Goal: Task Accomplishment & Management: Complete application form

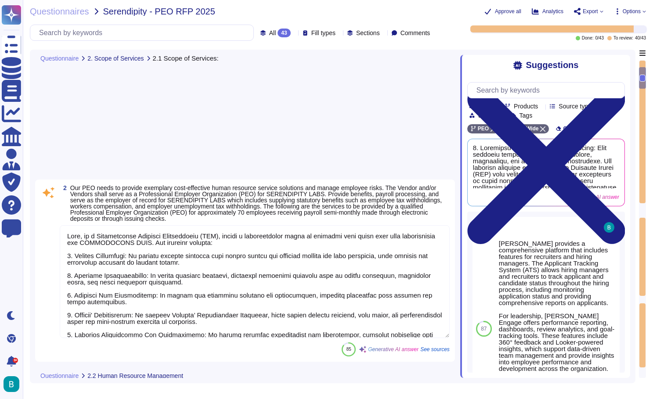
type textarea "Lore, ip d Sitametconse Adipisci Elitseddoeiu (TEM), incidi u laboreetdolor mag…"
type textarea "1. Personnel Consultation and Assistance: [PERSON_NAME] provides comprehensive …"
type textarea "Yes"
type textarea "[PERSON_NAME] offers a comprehensive suite of benefits that includes the follow…"
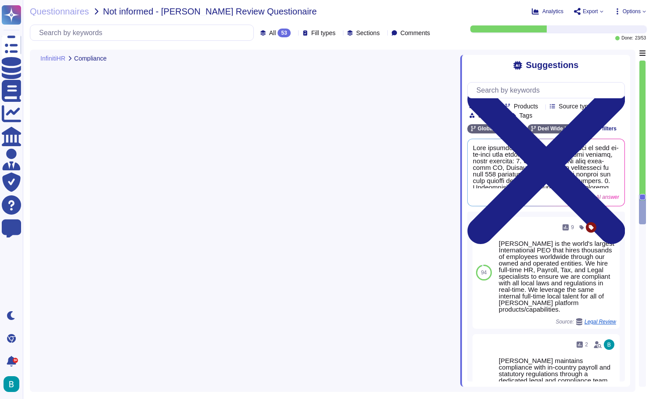
type textarea "Yes, we have a team of local experts in 100+ countries who stay up-to-date with…"
type textarea "Deel employs a comprehensive approach to stay up-to-date with legal regulations…"
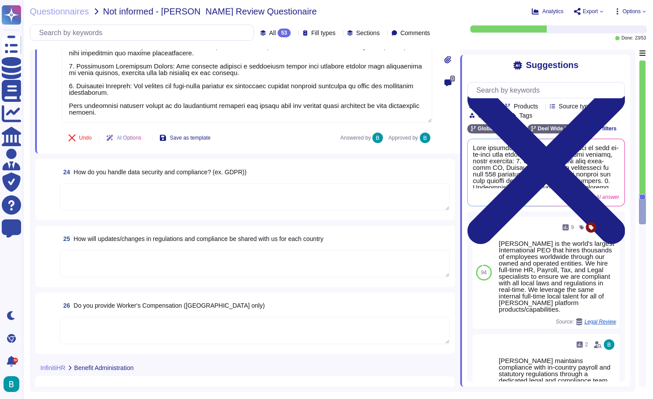
click at [229, 200] on textarea at bounding box center [255, 197] width 390 height 27
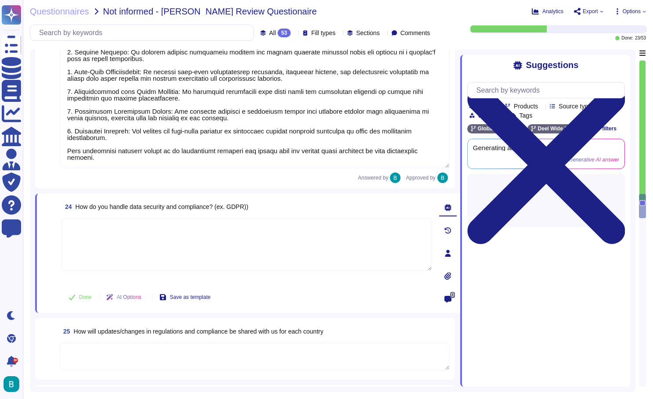
scroll to position [2414, 0]
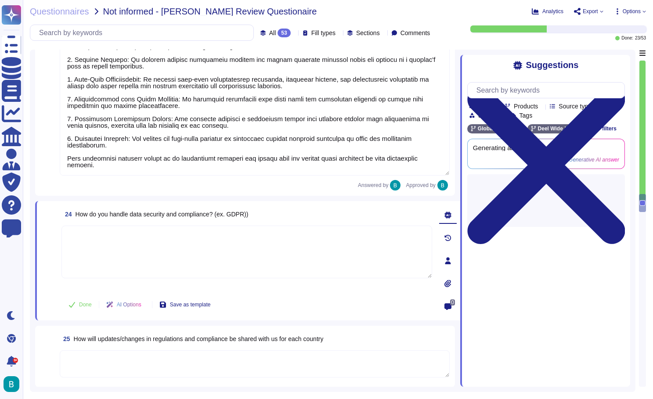
click at [265, 144] on textarea at bounding box center [255, 86] width 390 height 179
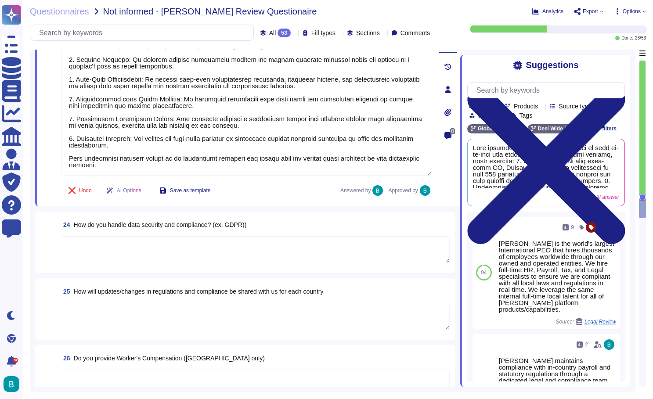
click at [250, 244] on textarea at bounding box center [255, 249] width 390 height 27
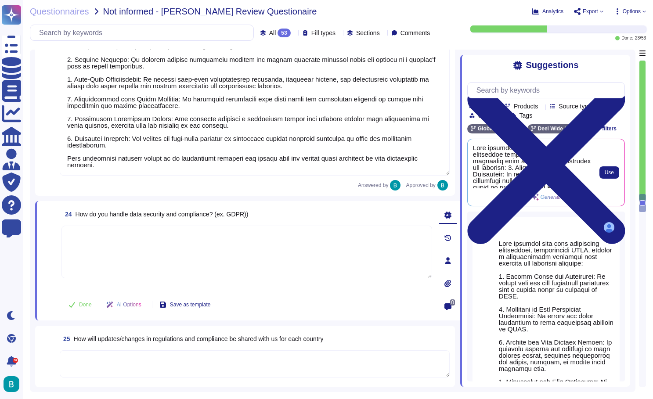
scroll to position [0, 0]
click at [611, 176] on button "Use" at bounding box center [610, 172] width 20 height 12
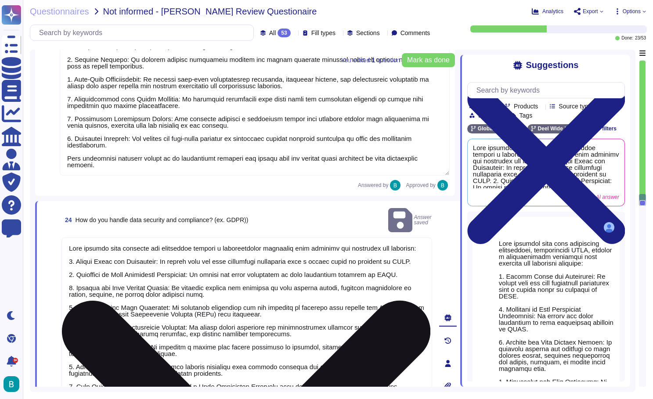
scroll to position [1, 0]
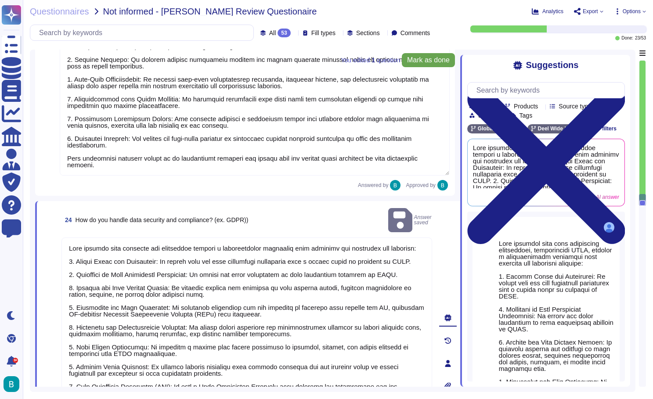
click at [423, 54] on button "Mark as done" at bounding box center [428, 60] width 53 height 14
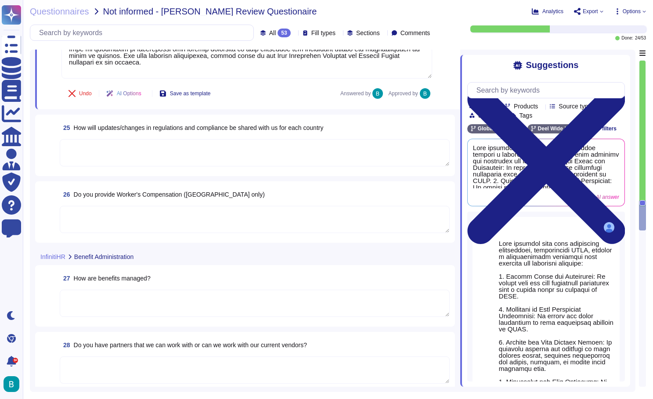
scroll to position [2779, 0]
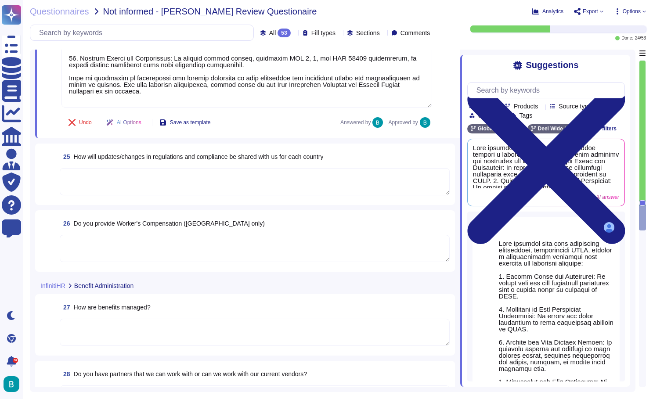
click at [231, 174] on textarea at bounding box center [255, 181] width 390 height 27
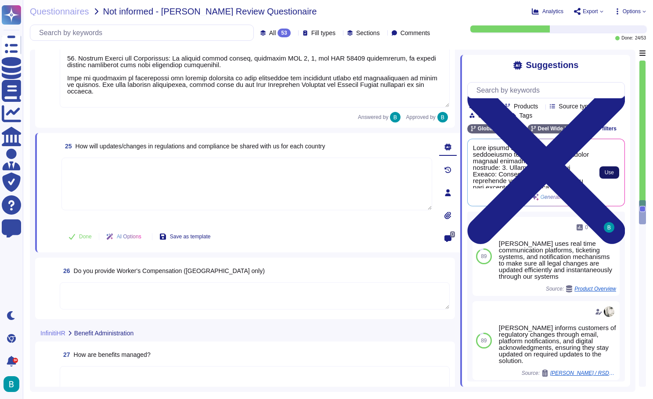
scroll to position [0, 0]
click at [611, 172] on span "Use" at bounding box center [609, 172] width 9 height 5
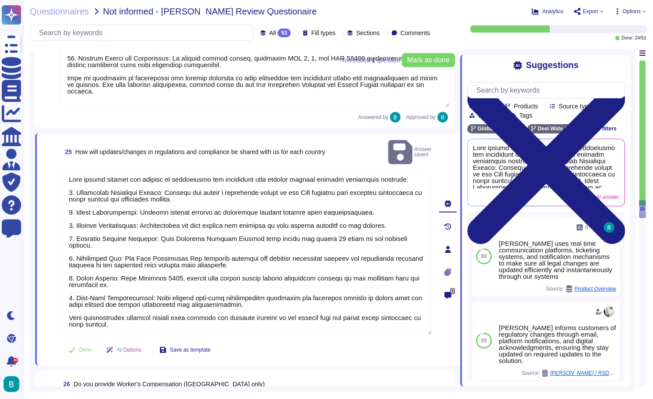
scroll to position [1, 0]
click at [78, 341] on button "Done" at bounding box center [79, 350] width 37 height 18
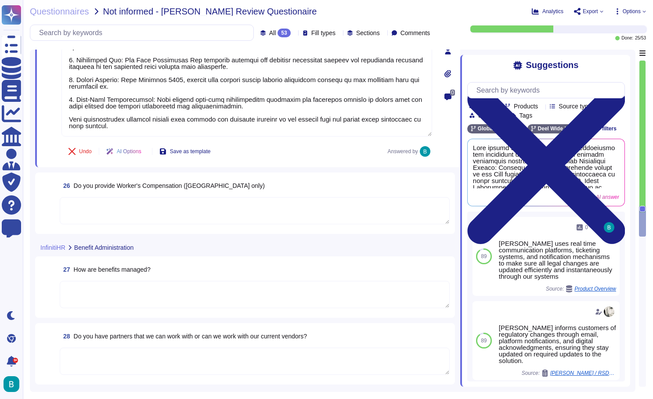
scroll to position [2998, 0]
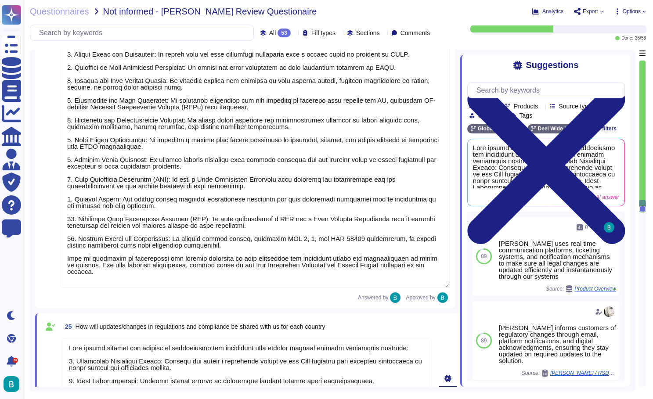
type textarea "Deel employs a comprehensive approach to stay up-to-date with legal regulations…"
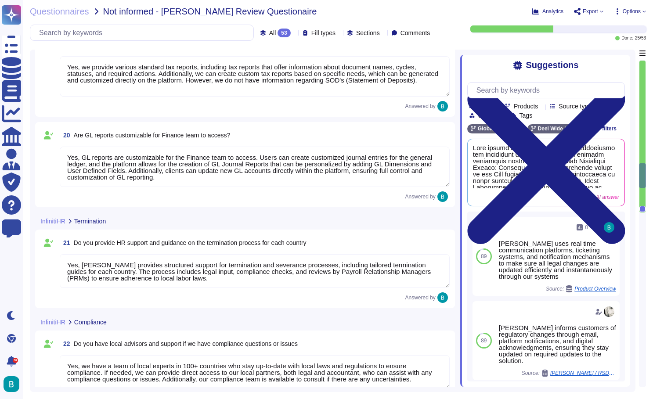
type textarea "Yes, Deel does research and resolve state agency tax notices for payroll tax di…"
type textarea "Yes, we provide various standard tax reports, including tax reports that offer …"
type textarea "Yes, GL reports are customizable for the Finance team to access. Users can crea…"
type textarea "Yes, Deel provides structured support for termination and severance processes, …"
type textarea "Yes, we have a team of local experts in 100+ countries who stay up-to-date with…"
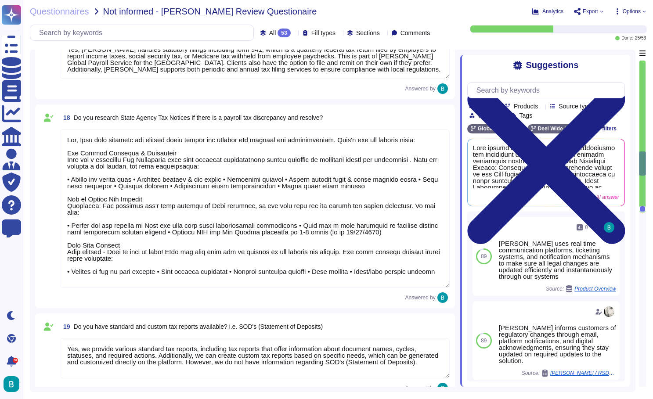
type textarea "Yes, Deel provides assistance with global payroll tax registrations and complia…"
type textarea "Yes, Deel handles the filing of all taxes for the U.S., including state taxes a…"
type textarea "Deel utilizes local payroll software that is regularly updated to reflect chang…"
type textarea "Yes, Deel handles statutory filings including form 941, which is a quarterly fe…"
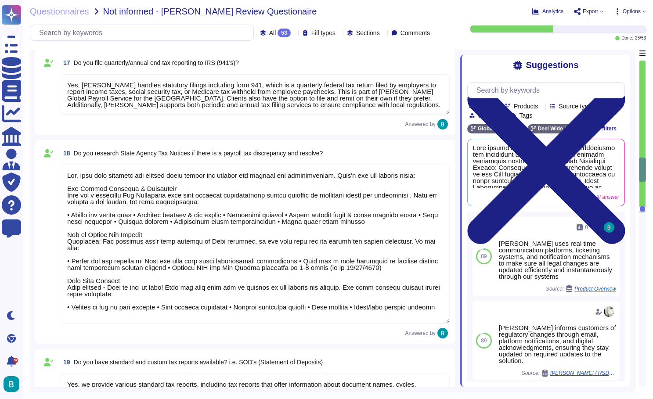
type textarea "Yes, Deel provides structured support for termination and severance processes, …"
type textarea "Yes, we have a team of local experts in 100+ countries who stay up-to-date with…"
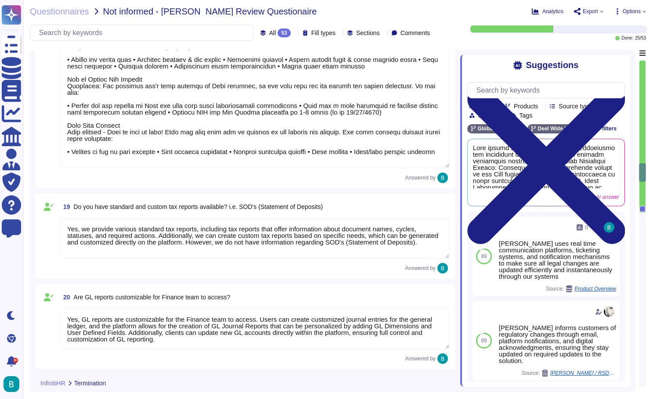
type textarea "Deel employs a comprehensive approach to stay up-to-date with legal regulations…"
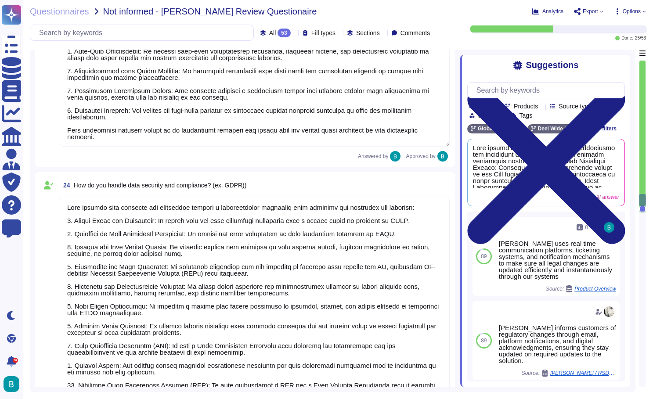
type textarea "Deel handles data security and compliance through a comprehensive framework tha…"
type textarea "Deel shares updates and changes in regulations and compliance with clients thro…"
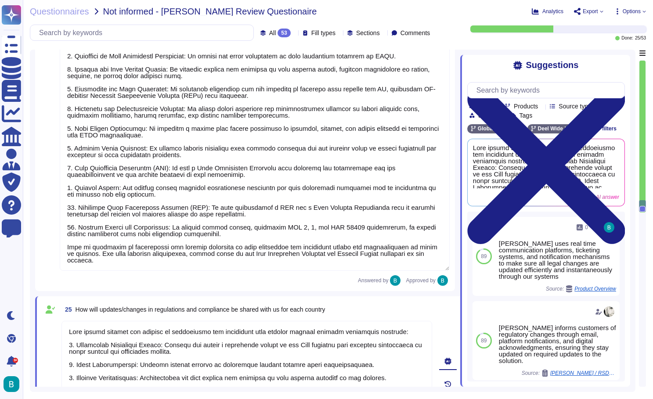
scroll to position [2522, 0]
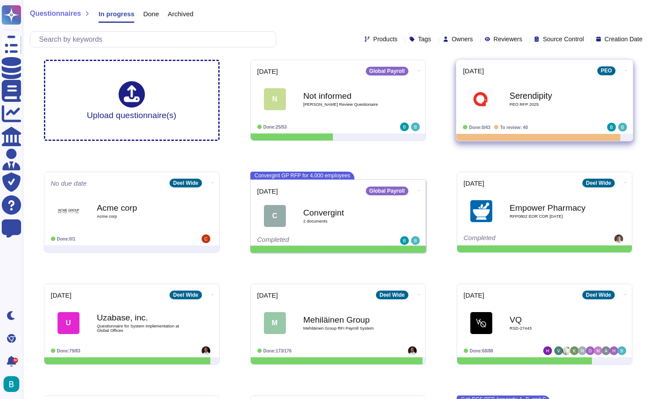
click at [496, 111] on span "Serendipity PEO RFP 2025" at bounding box center [544, 99] width 163 height 36
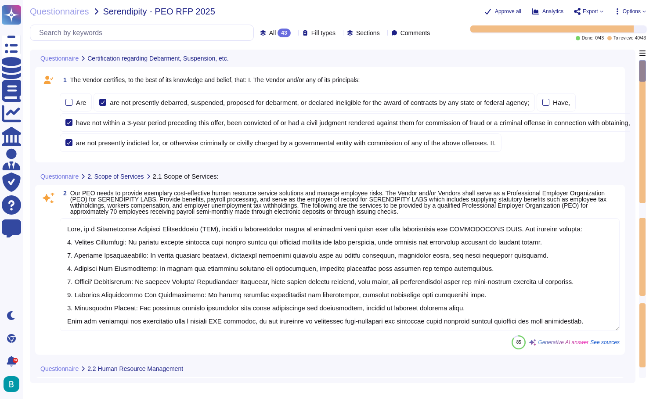
type textarea "Lore, ip d Sitametconse Adipisci Elitseddoeiu (TEM), incidi u laboreetdolor mag…"
type textarea "1. Personnel Consultation and Assistance: [PERSON_NAME] provides comprehensive …"
type textarea "Yes"
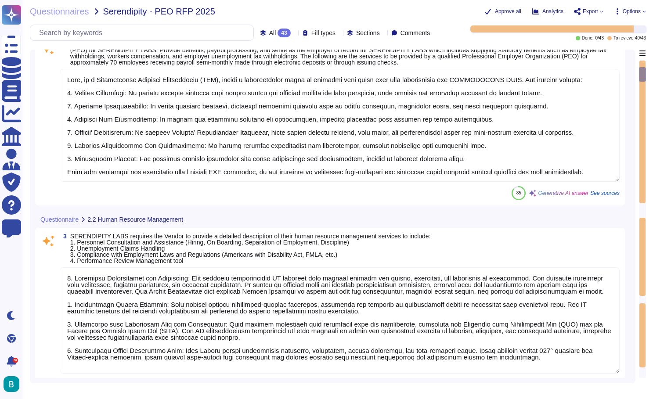
type textarea "[PERSON_NAME] offers a comprehensive suite of benefits that includes the follow…"
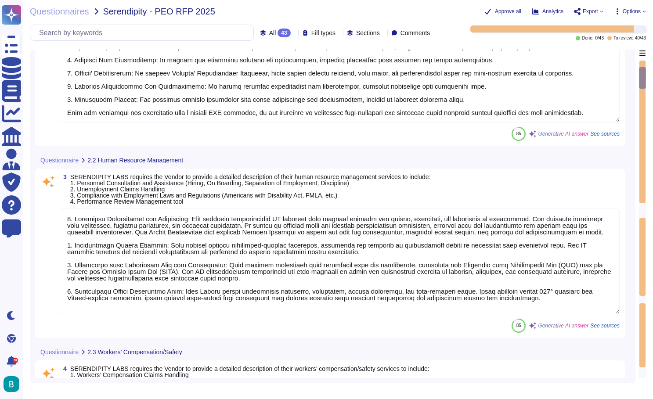
scroll to position [285, 0]
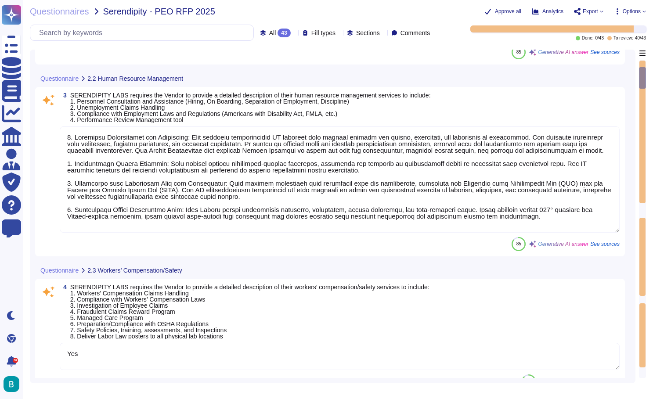
click at [263, 211] on textarea at bounding box center [340, 180] width 560 height 106
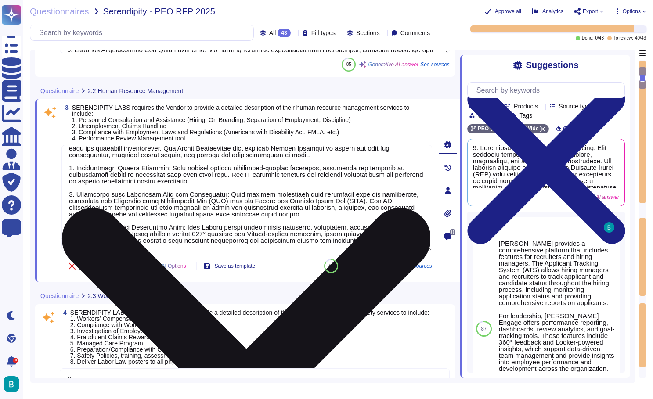
scroll to position [27, 0]
drag, startPoint x: 423, startPoint y: 242, endPoint x: 198, endPoint y: 226, distance: 225.9
click at [198, 226] on textarea at bounding box center [246, 198] width 371 height 106
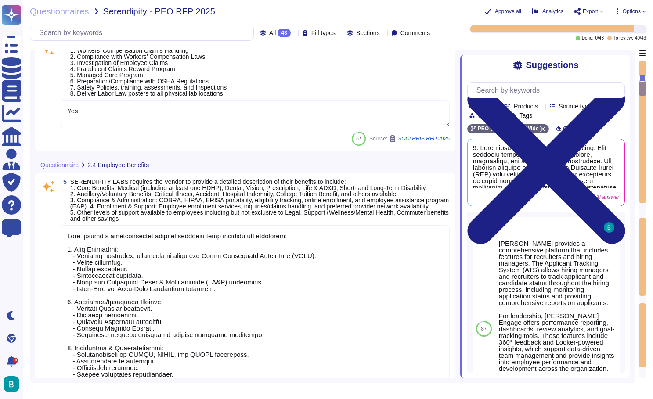
type textarea "Deel provides a comprehensive suite of payroll services that includes the follo…"
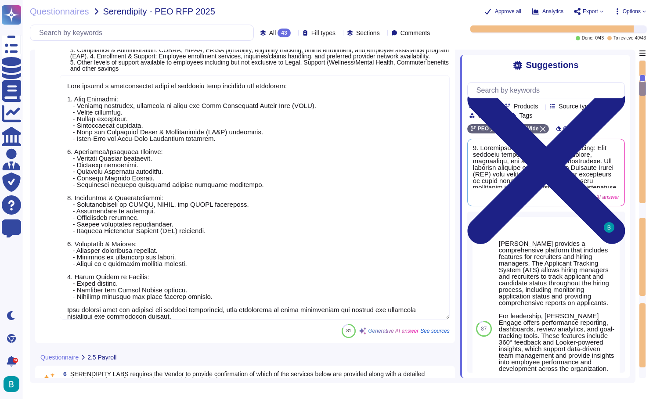
scroll to position [637, 0]
type textarea "Yes"
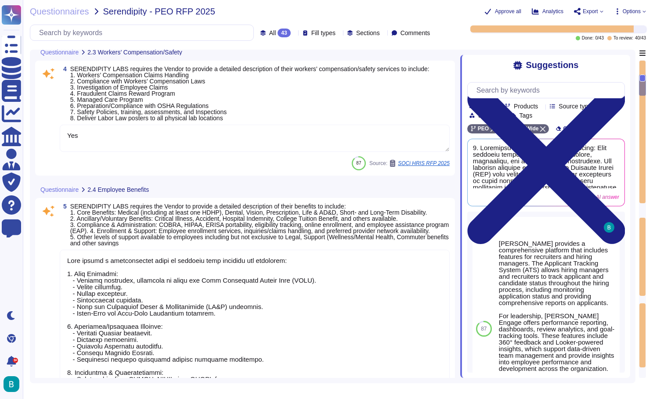
scroll to position [489, 0]
type textarea "1. Personnel Consultation and Assistance: [PERSON_NAME] provides comprehensive …"
